Goal: Transaction & Acquisition: Purchase product/service

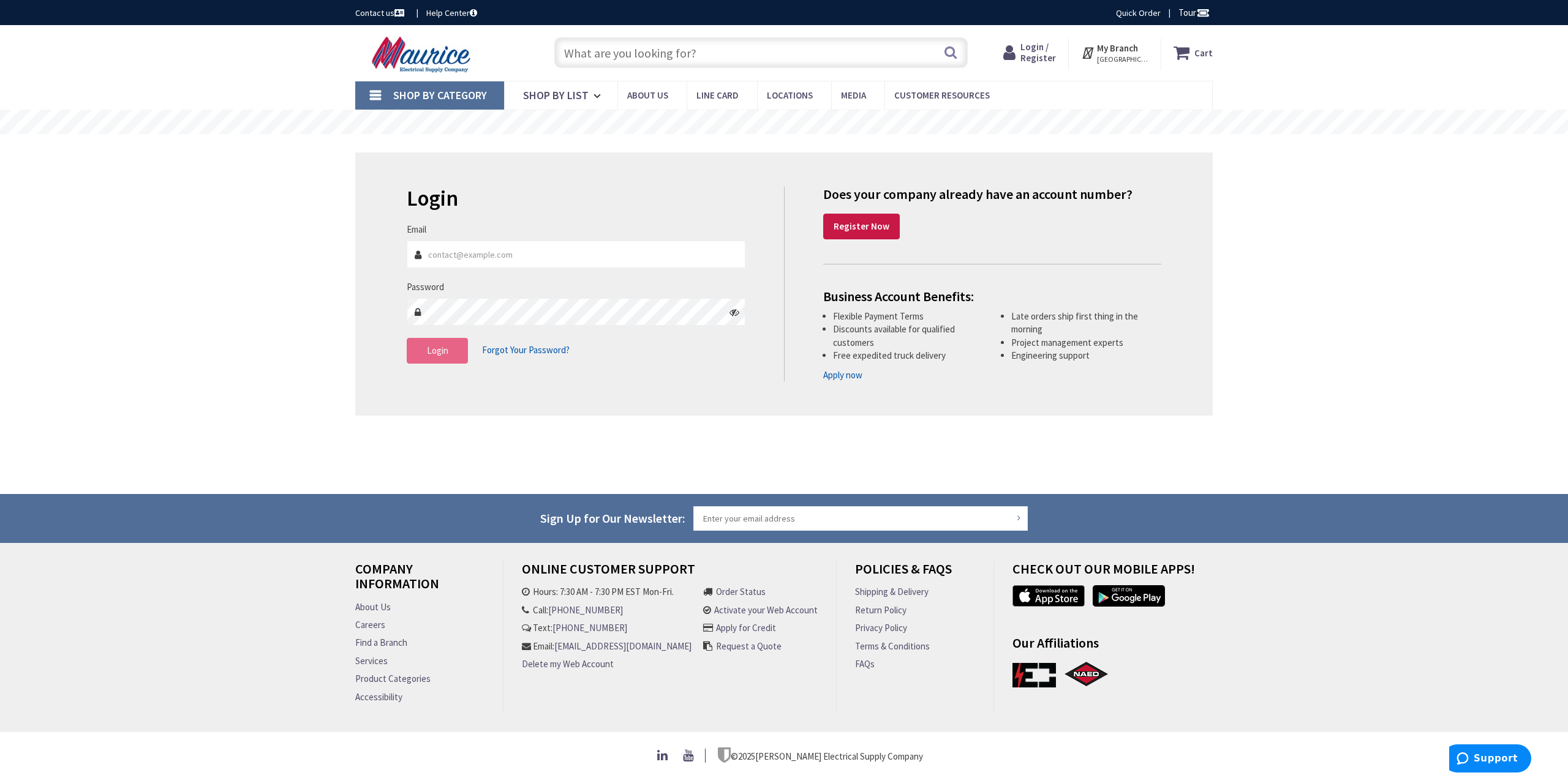
type input "[EMAIL_ADDRESS][DOMAIN_NAME]"
click at [453, 354] on button "Login" at bounding box center [437, 351] width 61 height 26
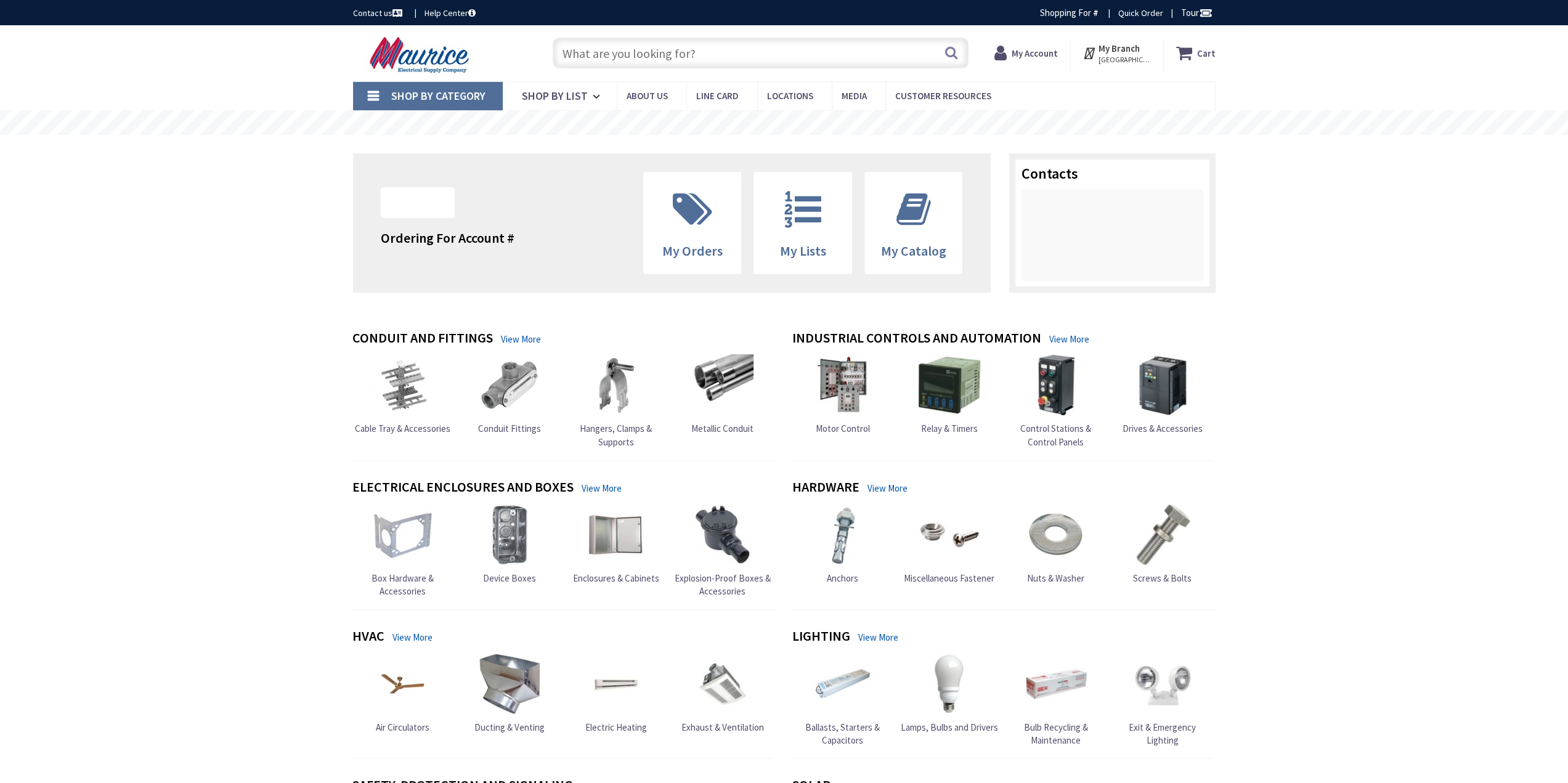
click at [702, 55] on input "text" at bounding box center [761, 52] width 416 height 31
paste input "DG223URB"
type input "DG223URB"
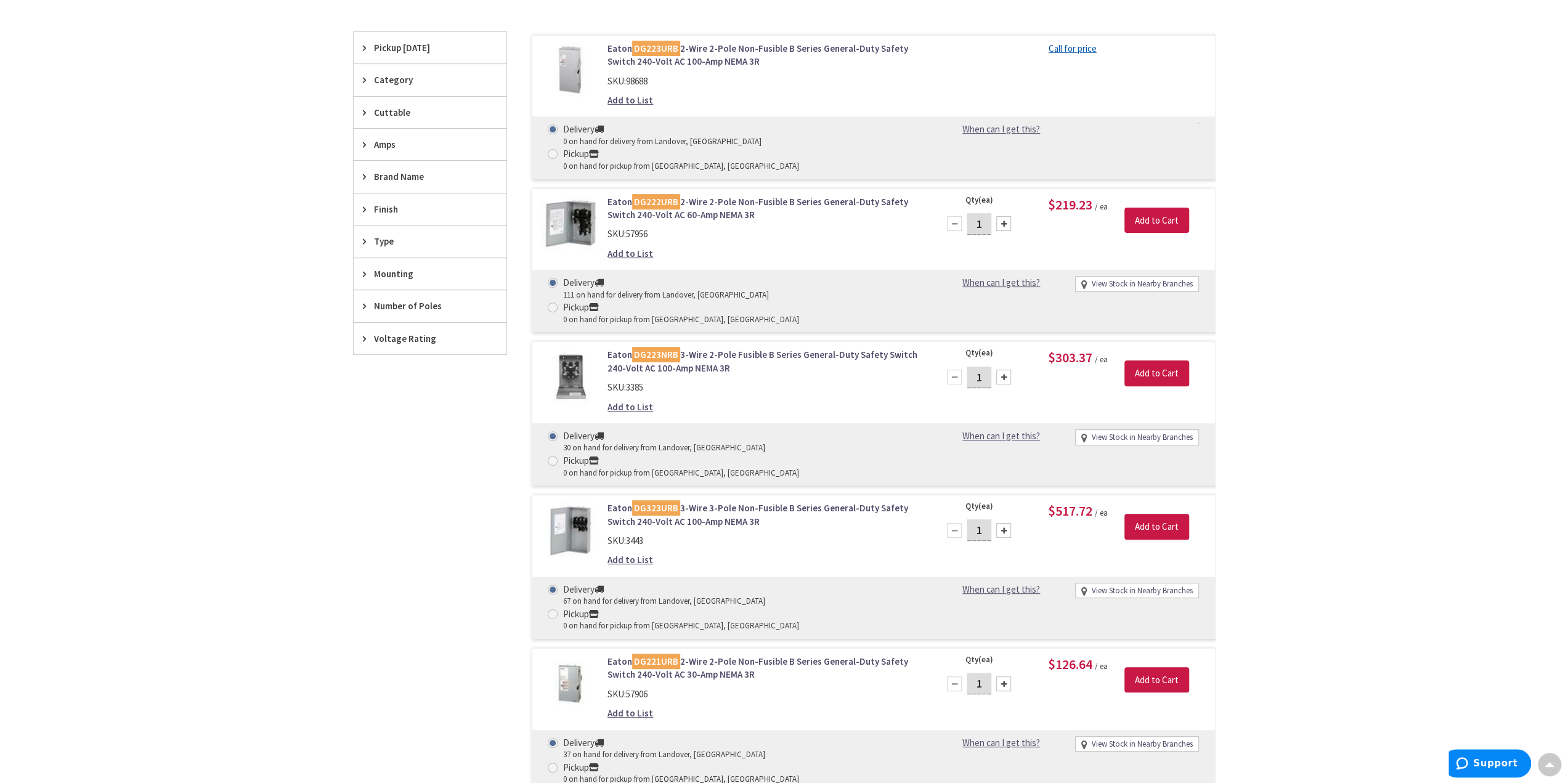
scroll to position [287, 0]
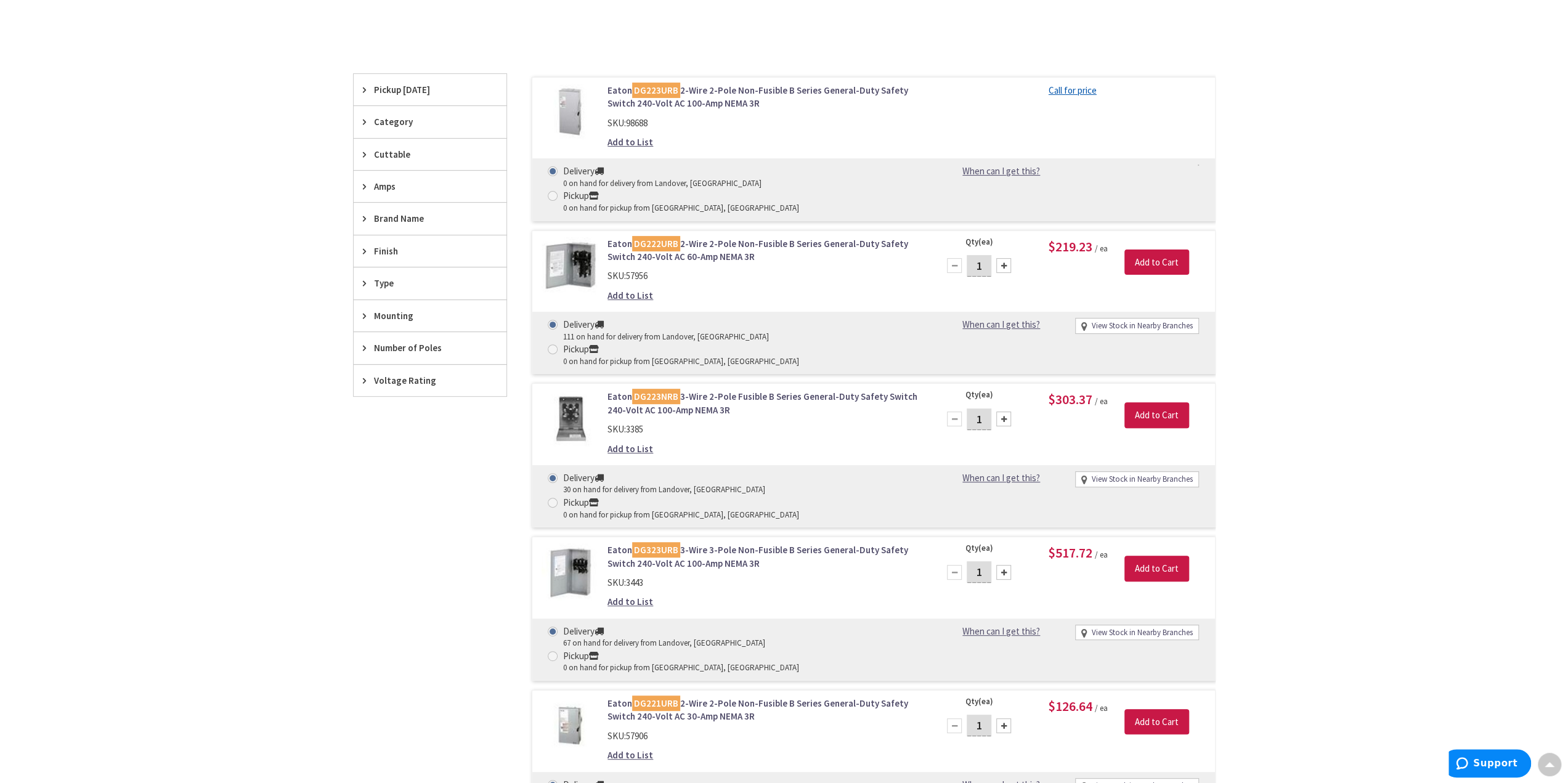
click at [664, 96] on link "Eaton DG223URB 2-Wire 2-Pole Non-Fusible B Series General-Duty Safety Switch 24…" at bounding box center [765, 96] width 314 height 26
